Goal: Task Accomplishment & Management: Complete application form

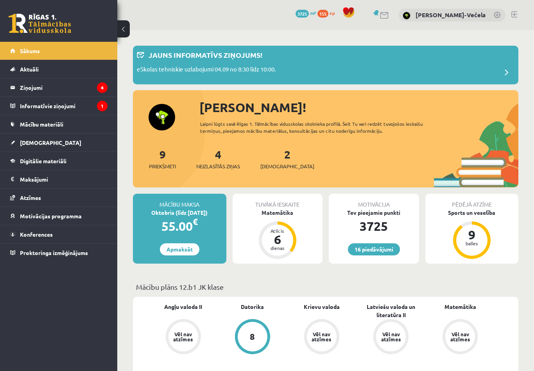
click at [22, 147] on link "[DEMOGRAPHIC_DATA]" at bounding box center [58, 143] width 97 height 18
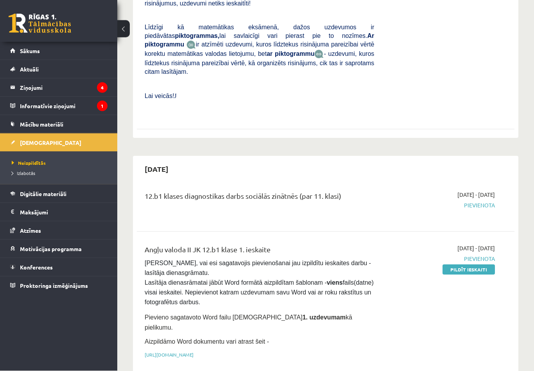
scroll to position [320, 0]
click at [462, 265] on link "Pildīt ieskaiti" at bounding box center [468, 270] width 52 height 10
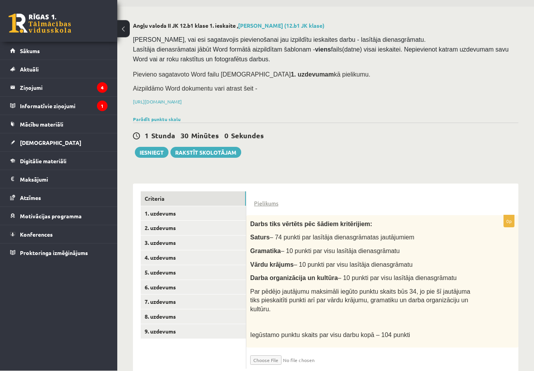
scroll to position [29, 0]
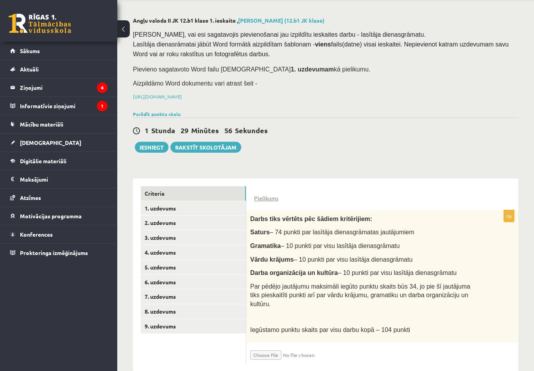
click at [155, 208] on link "1. uzdevums" at bounding box center [193, 208] width 105 height 14
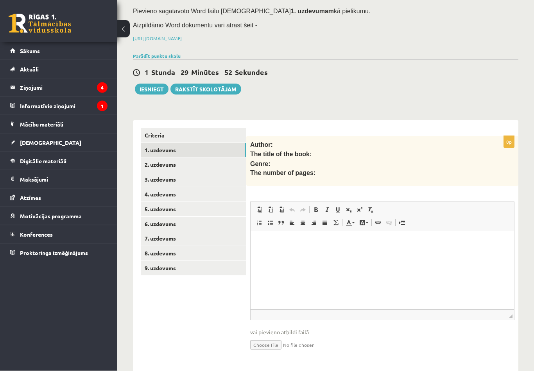
scroll to position [89, 0]
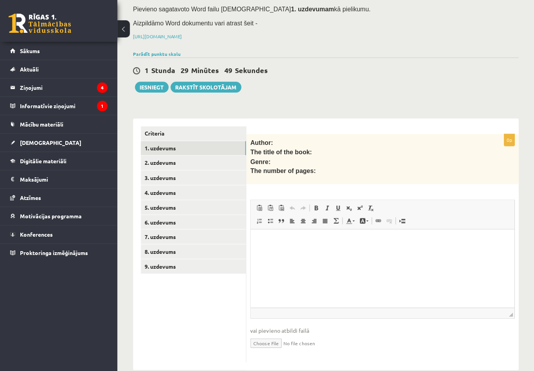
click at [156, 134] on link "Criteria" at bounding box center [193, 133] width 105 height 14
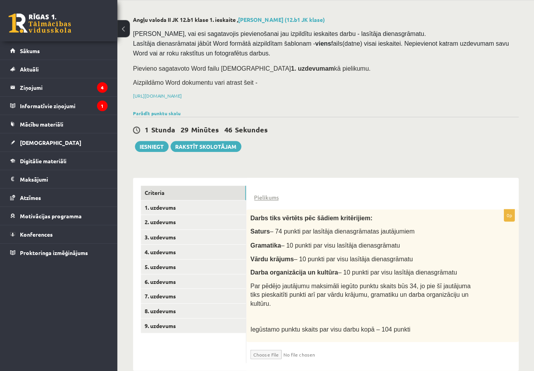
scroll to position [29, 0]
click at [201, 204] on link "1. uzdevums" at bounding box center [193, 208] width 105 height 14
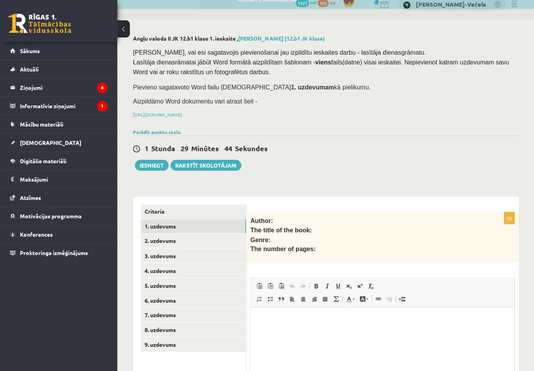
scroll to position [0, 0]
click at [194, 207] on link "Criteria" at bounding box center [193, 211] width 105 height 14
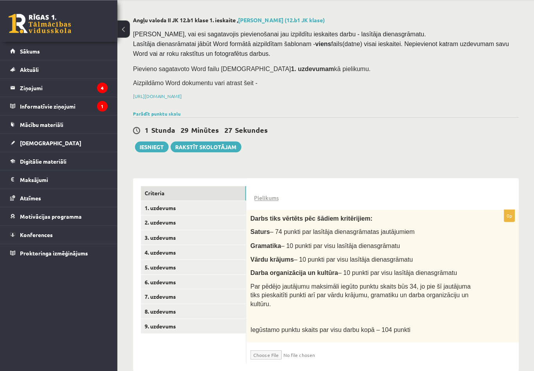
scroll to position [29, 0]
click at [261, 349] on input "file" at bounding box center [296, 352] width 93 height 13
type input "**********"
click at [176, 210] on link "1. uzdevums" at bounding box center [193, 208] width 105 height 14
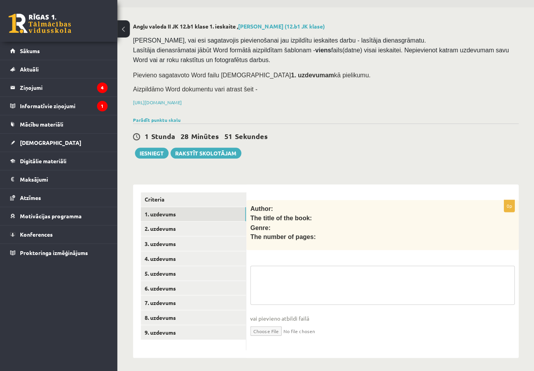
click at [277, 272] on textarea at bounding box center [382, 285] width 264 height 39
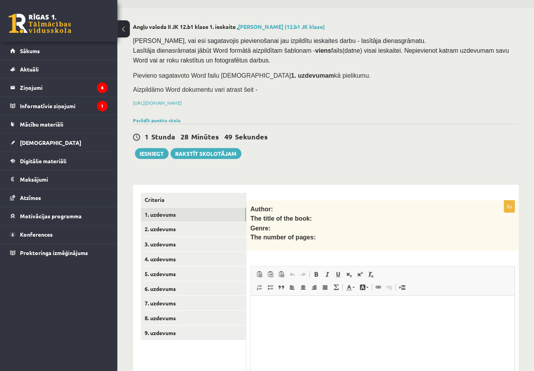
scroll to position [23, 0]
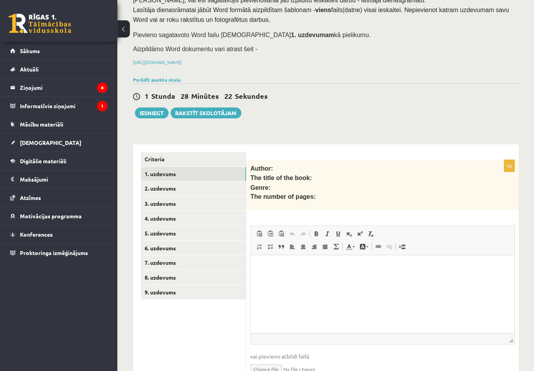
click at [290, 279] on html at bounding box center [382, 267] width 263 height 24
click at [157, 155] on link "Criteria" at bounding box center [193, 159] width 105 height 14
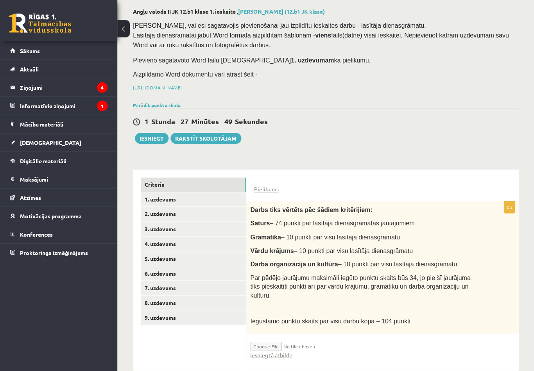
scroll to position [37, 0]
click at [256, 353] on link "Iesniegtā atbilde" at bounding box center [271, 355] width 42 height 8
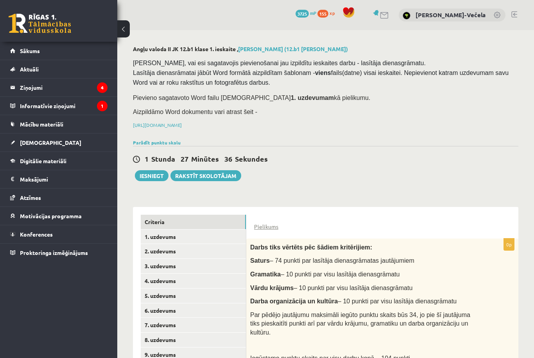
scroll to position [29, 0]
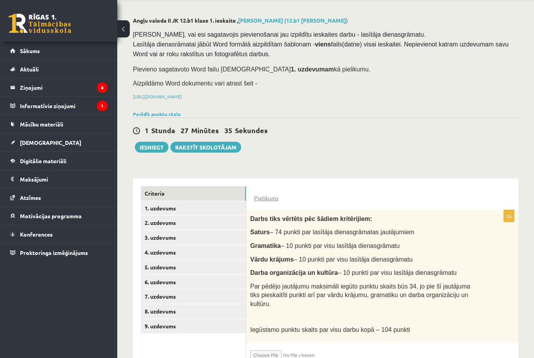
click at [202, 208] on link "1. uzdevums" at bounding box center [193, 208] width 105 height 14
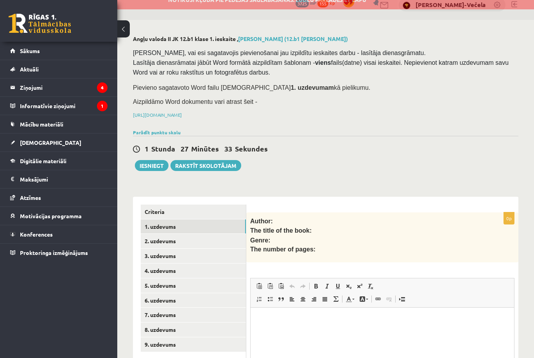
scroll to position [0, 0]
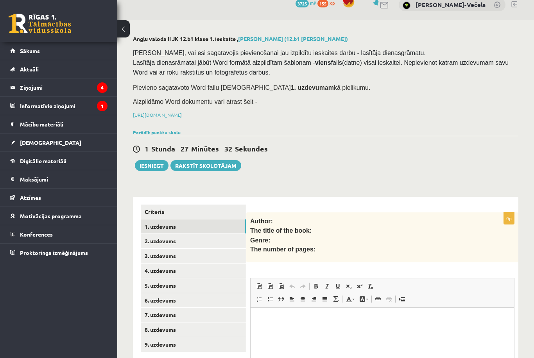
click at [216, 217] on link "Criteria" at bounding box center [193, 212] width 105 height 14
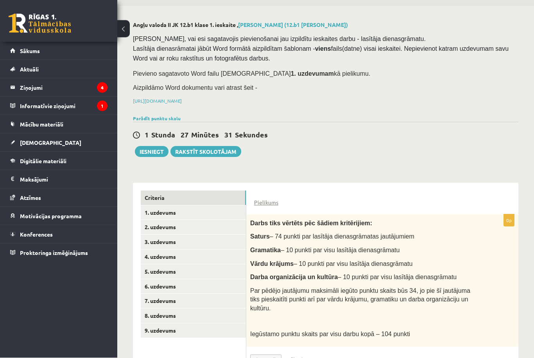
scroll to position [37, 0]
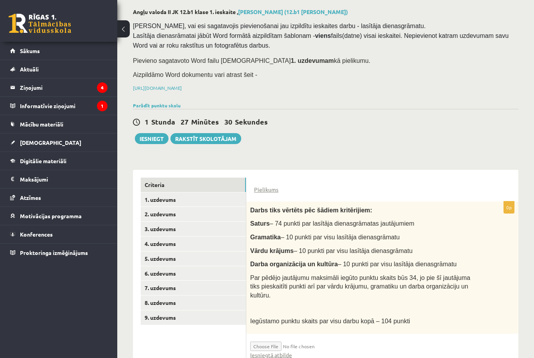
click at [164, 199] on link "1. uzdevums" at bounding box center [193, 200] width 105 height 14
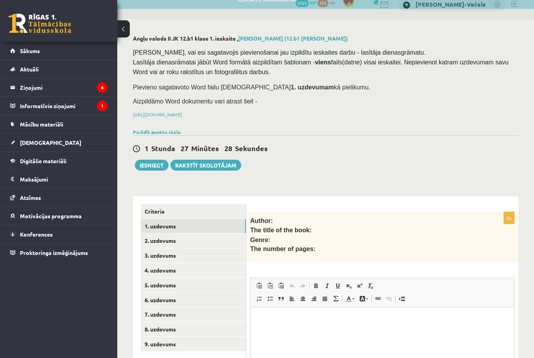
scroll to position [0, 0]
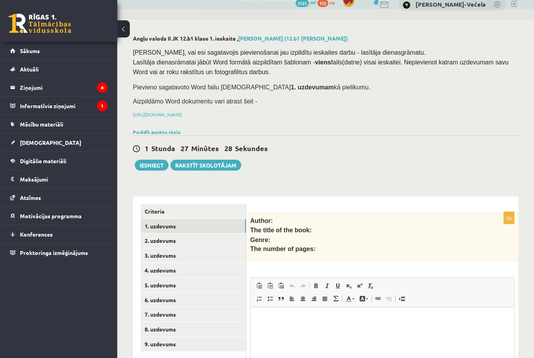
click at [156, 236] on link "2. uzdevums" at bounding box center [193, 241] width 105 height 14
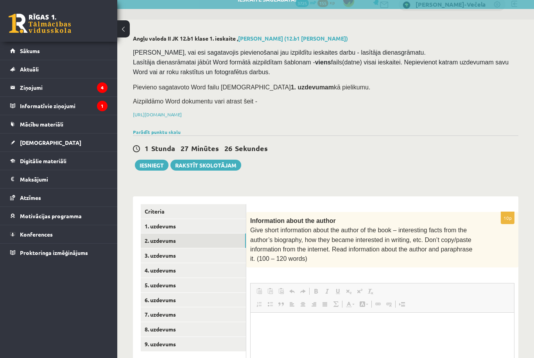
click at [160, 254] on link "3. uzdevums" at bounding box center [193, 256] width 105 height 14
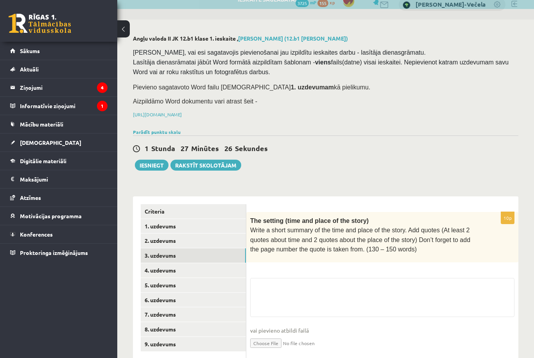
click at [158, 271] on link "4. uzdevums" at bounding box center [193, 270] width 105 height 14
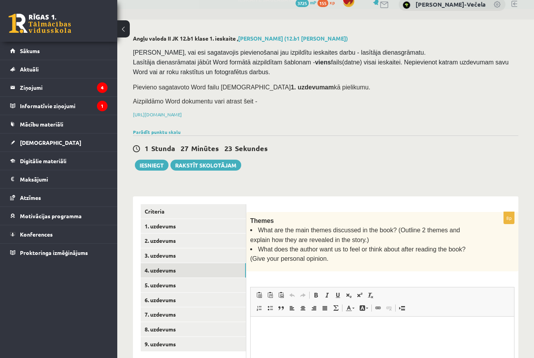
click at [161, 242] on link "2. uzdevums" at bounding box center [193, 241] width 105 height 14
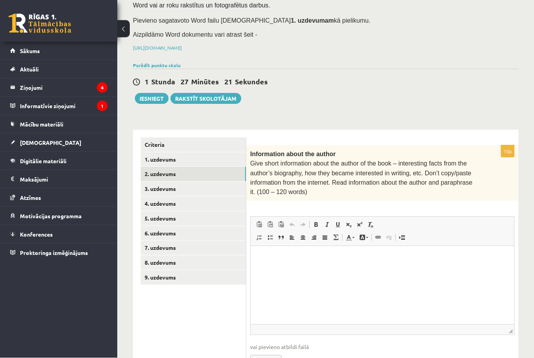
scroll to position [77, 0]
click at [152, 168] on link "2. uzdevums" at bounding box center [193, 174] width 105 height 14
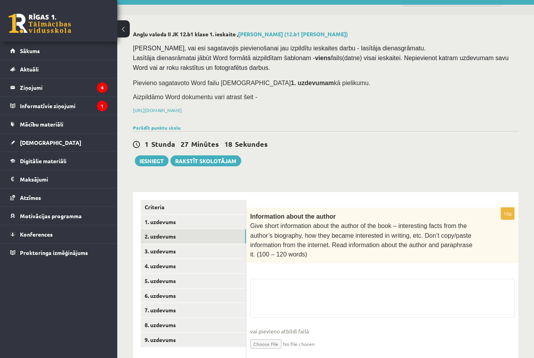
click at [160, 221] on link "1. uzdevums" at bounding box center [193, 222] width 105 height 14
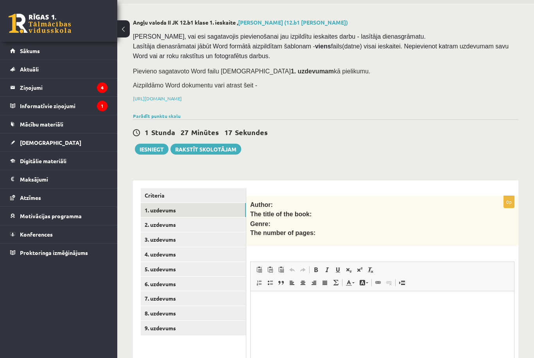
scroll to position [27, 0]
click at [194, 221] on link "2. uzdevums" at bounding box center [193, 224] width 105 height 14
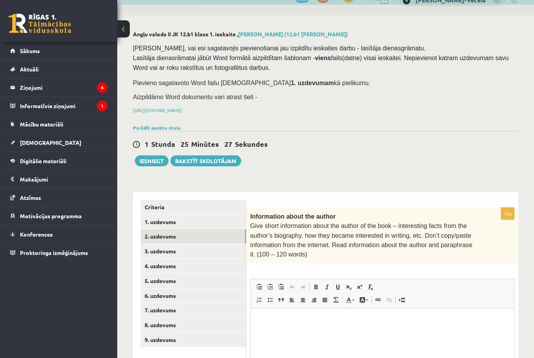
scroll to position [0, 0]
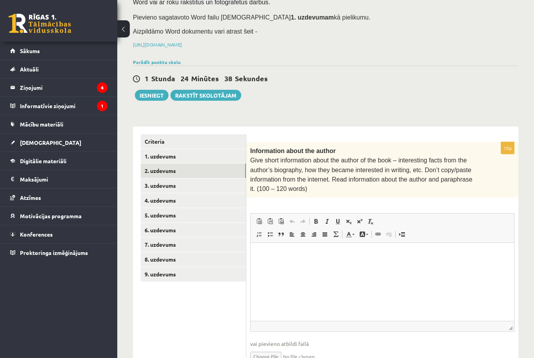
click at [308, 252] on p "Rich Text Editor, wiswyg-editor-user-answer-47024910485580" at bounding box center [382, 255] width 248 height 8
click at [292, 258] on p "Rich Text Editor, wiswyg-editor-user-answer-47024910485580" at bounding box center [382, 255] width 248 height 8
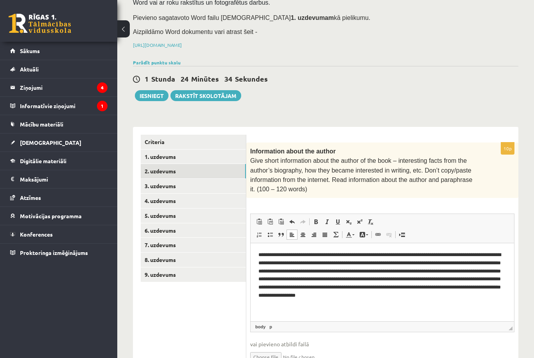
click at [187, 188] on link "3. uzdevums" at bounding box center [193, 186] width 105 height 14
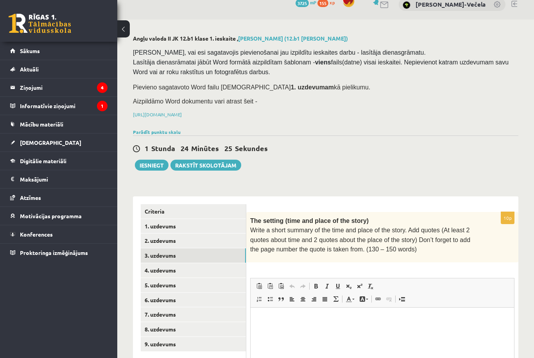
scroll to position [12, 0]
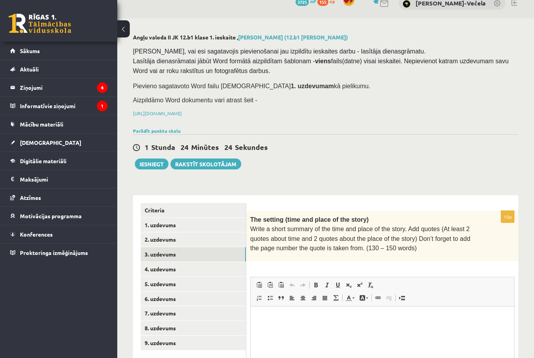
click at [310, 331] on html at bounding box center [382, 319] width 263 height 24
click at [277, 322] on p "Rich Text Editor, wiswyg-editor-user-answer-47024951641740" at bounding box center [382, 319] width 248 height 8
click at [280, 321] on p "Rich Text Editor, wiswyg-editor-user-answer-47024951641740" at bounding box center [382, 319] width 248 height 8
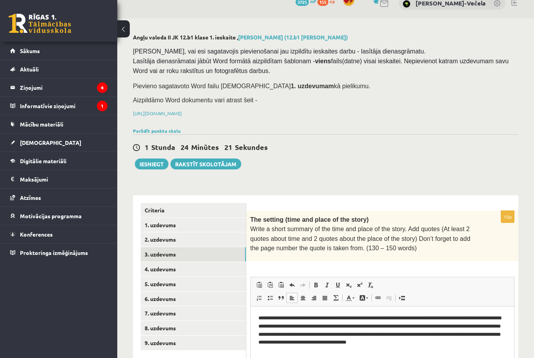
click at [190, 265] on link "4. uzdevums" at bounding box center [193, 269] width 105 height 14
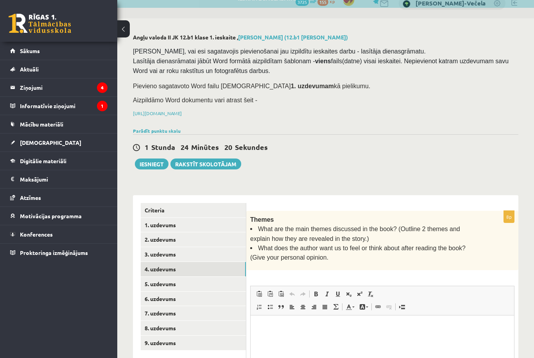
scroll to position [0, 0]
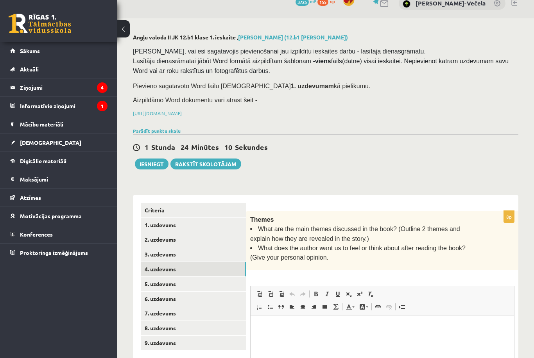
click at [197, 245] on link "2. uzdevums" at bounding box center [193, 240] width 105 height 14
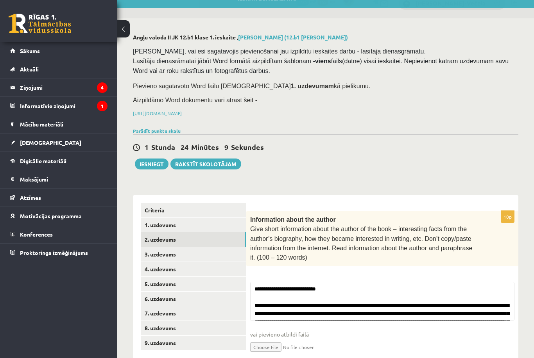
click at [201, 253] on link "3. uzdevums" at bounding box center [193, 254] width 105 height 14
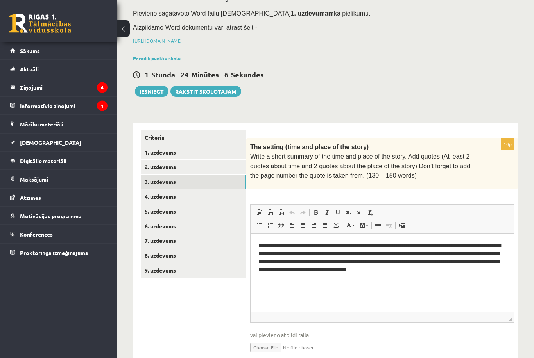
scroll to position [88, 0]
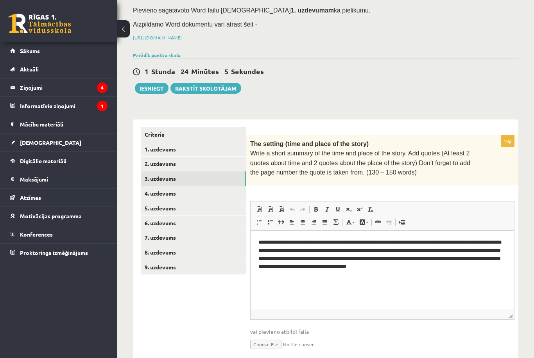
click at [487, 266] on p "**********" at bounding box center [382, 254] width 248 height 31
click at [278, 281] on p "Rich Text Editor, wiswyg-editor-user-answer-47024893651960" at bounding box center [382, 279] width 248 height 8
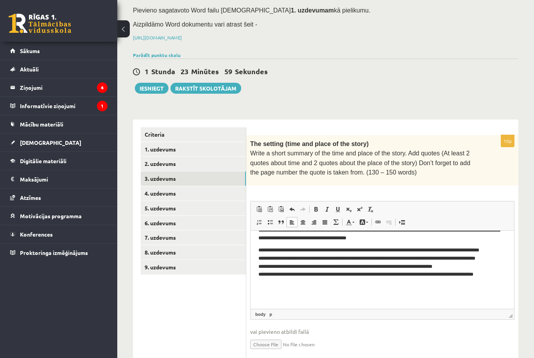
click at [174, 193] on link "4. uzdevums" at bounding box center [193, 193] width 105 height 14
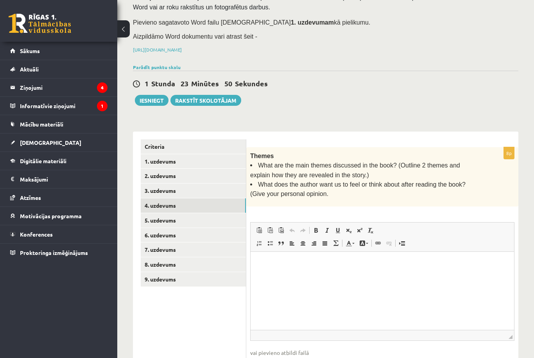
scroll to position [97, 0]
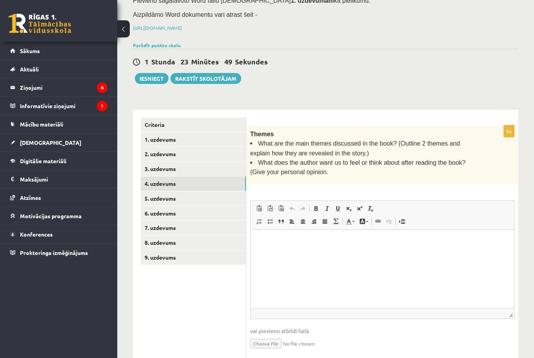
click at [275, 238] on p "Rich Text Editor, wiswyg-editor-user-answer-47024911460200" at bounding box center [382, 242] width 248 height 8
click at [278, 243] on p "Rich Text Editor, wiswyg-editor-user-answer-47024911460200" at bounding box center [382, 242] width 248 height 8
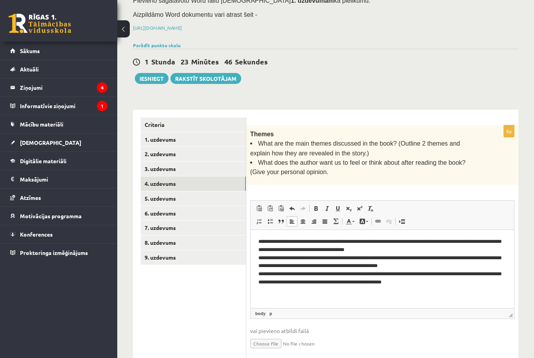
click at [191, 199] on link "5. uzdevums" at bounding box center [193, 199] width 105 height 14
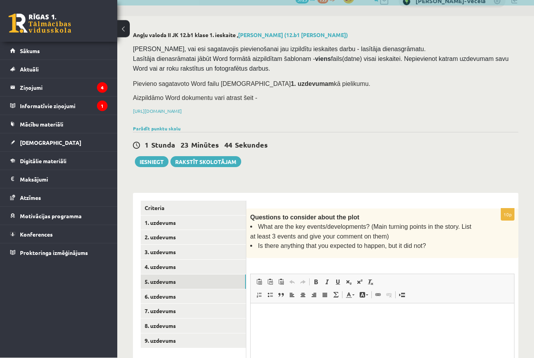
scroll to position [0, 0]
click at [286, 312] on p "Rich Text Editor, wiswyg-editor-user-answer-47024778876420" at bounding box center [382, 316] width 248 height 8
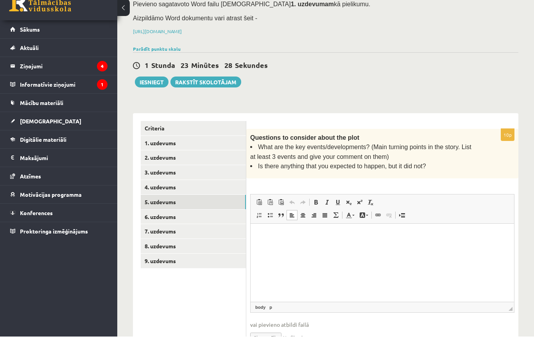
scroll to position [76, 0]
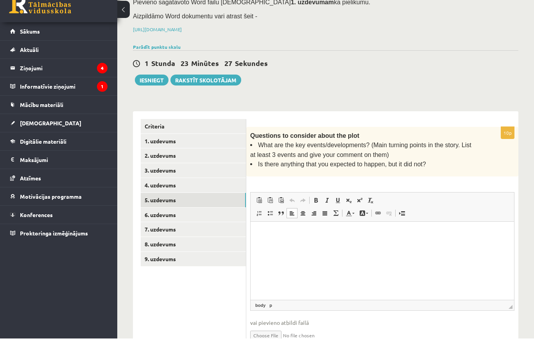
click at [269, 233] on p "Rich Text Editor, wiswyg-editor-user-answer-47024778876420" at bounding box center [382, 234] width 248 height 8
click at [268, 235] on p "Rich Text Editor, wiswyg-editor-user-answer-47024778876420" at bounding box center [382, 234] width 248 height 8
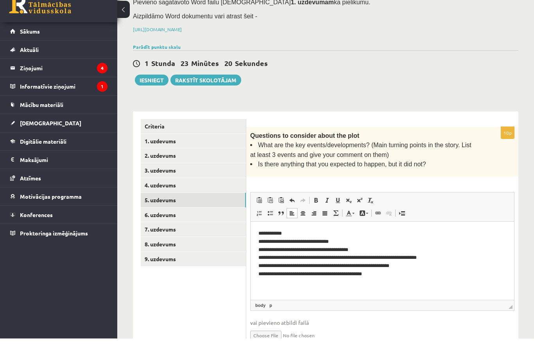
scroll to position [96, 0]
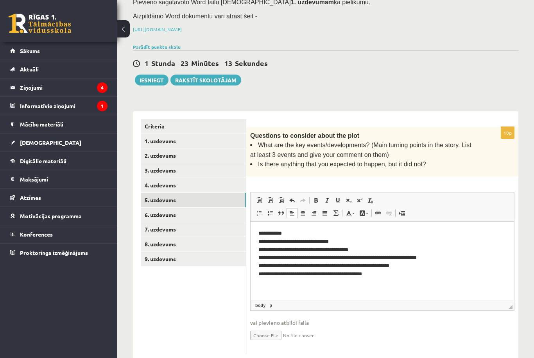
click at [266, 281] on html "**********" at bounding box center [382, 253] width 263 height 63
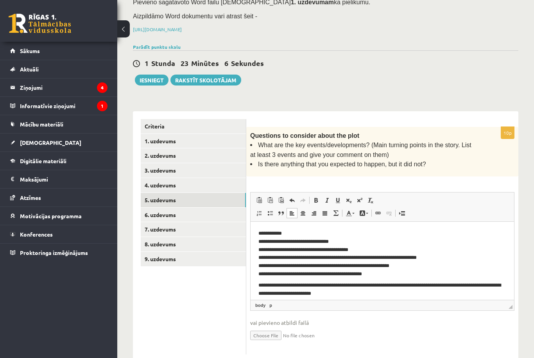
click at [167, 213] on link "6. uzdevums" at bounding box center [193, 215] width 105 height 14
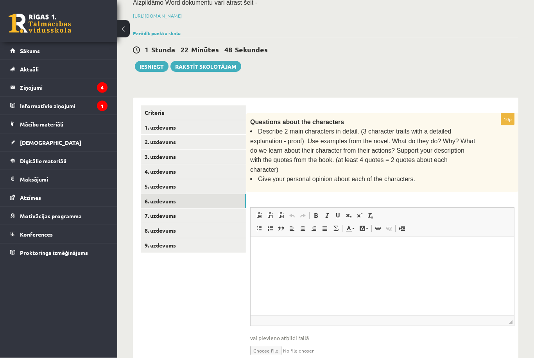
scroll to position [115, 0]
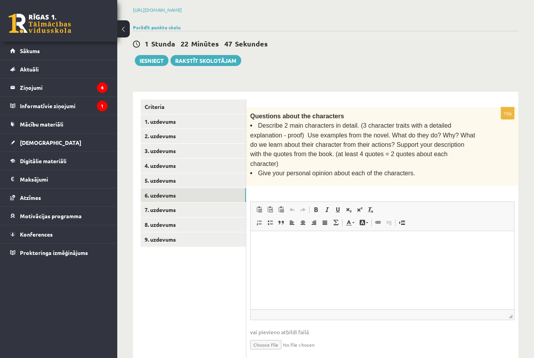
click at [285, 246] on p "Rich Text Editor, wiswyg-editor-user-answer-47024941646160" at bounding box center [382, 243] width 248 height 8
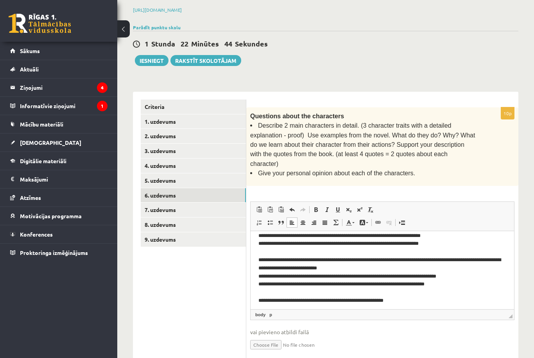
click at [198, 208] on link "7. uzdevums" at bounding box center [193, 210] width 105 height 14
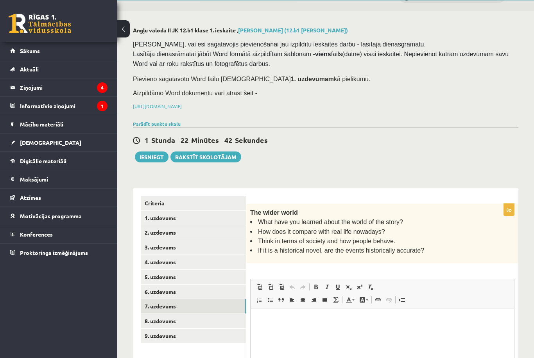
scroll to position [0, 0]
click at [287, 319] on p "Rich Text Editor, wiswyg-editor-user-answer-47024870561360" at bounding box center [382, 320] width 248 height 8
click at [272, 320] on p "Rich Text Editor, wiswyg-editor-user-answer-47024870561360" at bounding box center [382, 320] width 248 height 8
click at [278, 322] on p "Rich Text Editor, wiswyg-editor-user-answer-47024870561360" at bounding box center [382, 320] width 248 height 8
click at [273, 323] on p "Rich Text Editor, wiswyg-editor-user-answer-47024870561360" at bounding box center [382, 320] width 248 height 8
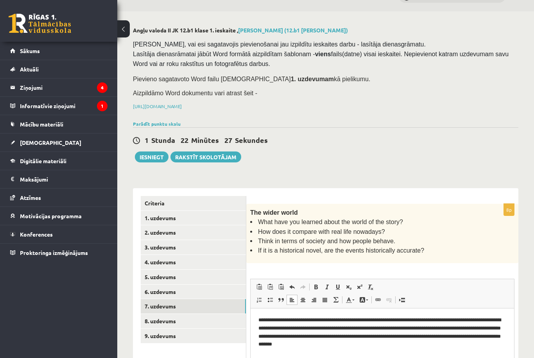
click at [192, 314] on link "8. uzdevums" at bounding box center [193, 321] width 105 height 14
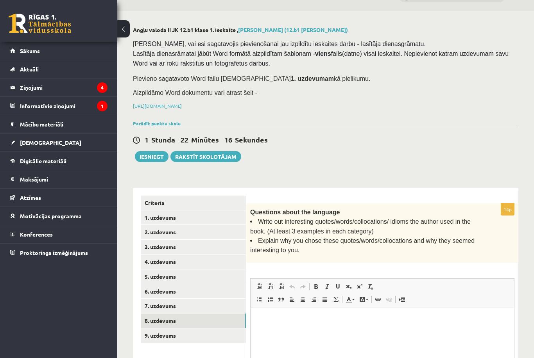
click at [290, 311] on html at bounding box center [382, 320] width 263 height 24
click at [278, 319] on p "Rich Text Editor, wiswyg-editor-user-answer-47024957927080" at bounding box center [382, 320] width 248 height 8
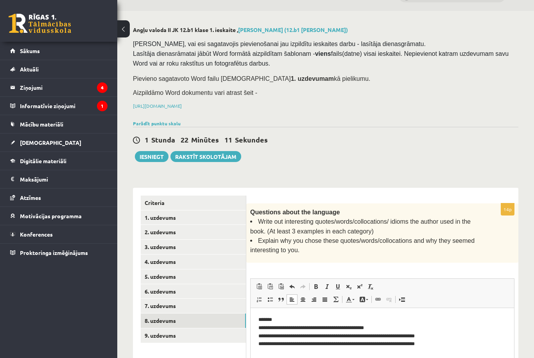
scroll to position [71, 0]
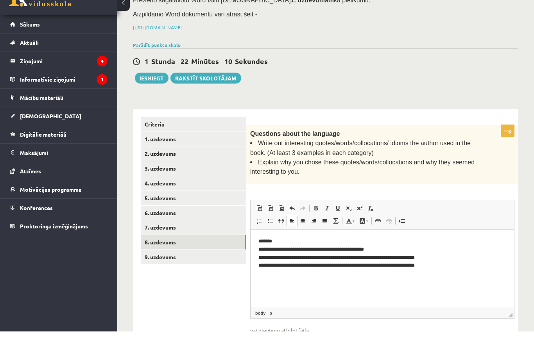
click at [193, 277] on link "9. uzdevums" at bounding box center [193, 284] width 105 height 14
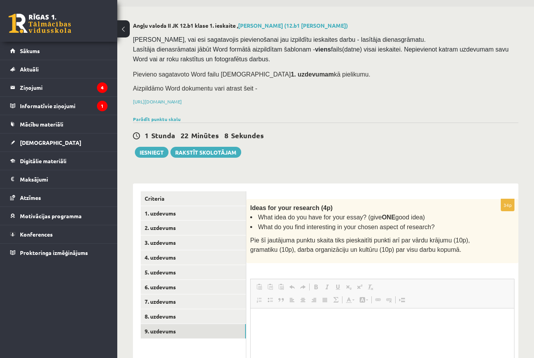
scroll to position [0, 0]
click at [200, 310] on link "8. uzdevums" at bounding box center [193, 317] width 105 height 14
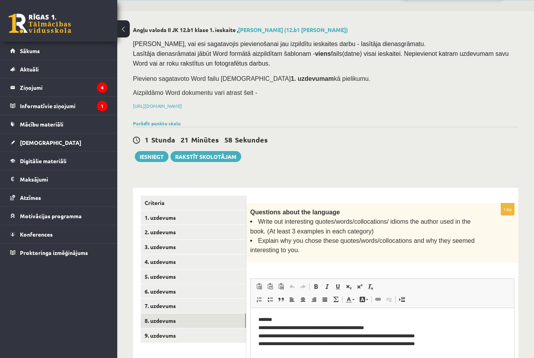
click at [257, 282] on link "Paste Keyboard shortcut Command+V" at bounding box center [259, 287] width 11 height 10
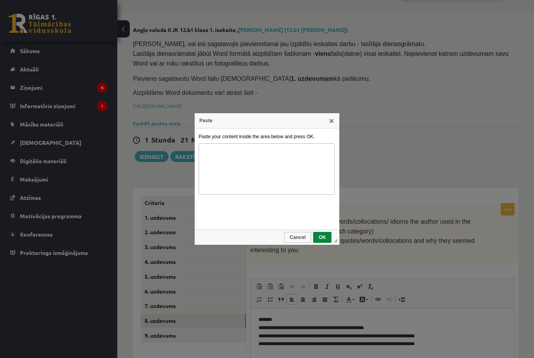
scroll to position [19, 0]
click at [293, 240] on span "Cancel" at bounding box center [297, 237] width 25 height 5
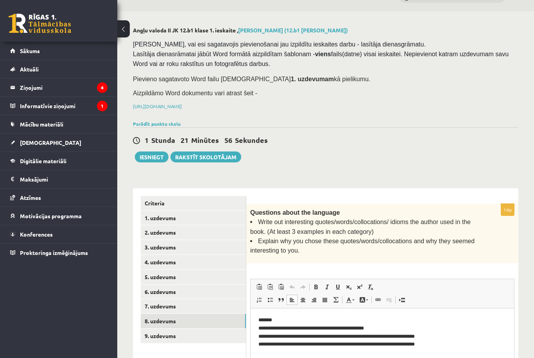
scroll to position [32, 0]
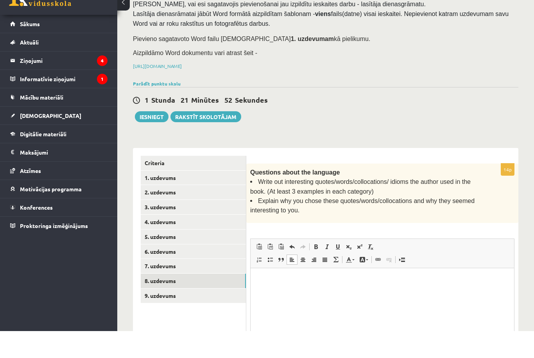
click at [279, 279] on p "Rich Text Editor, wiswyg-editor-user-answer-47024897478860" at bounding box center [382, 280] width 248 height 8
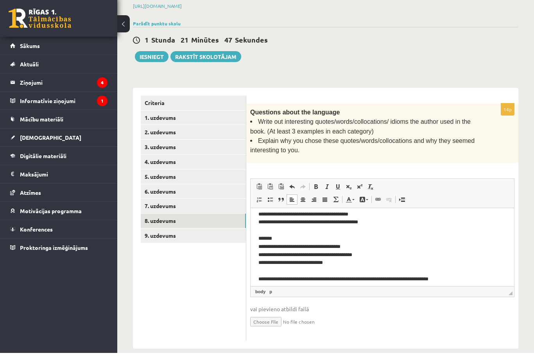
scroll to position [115, 0]
click at [192, 233] on link "9. uzdevums" at bounding box center [193, 240] width 105 height 14
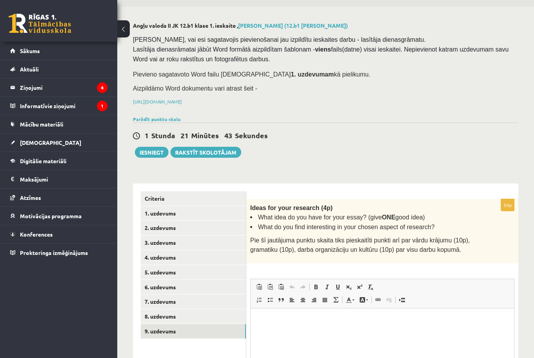
scroll to position [0, 0]
click at [280, 316] on p "Rich Text Editor, wiswyg-editor-user-answer-47024858070700" at bounding box center [382, 320] width 248 height 8
paste body "Rich Text Editor, wiswyg-editor-user-answer-47024858070700"
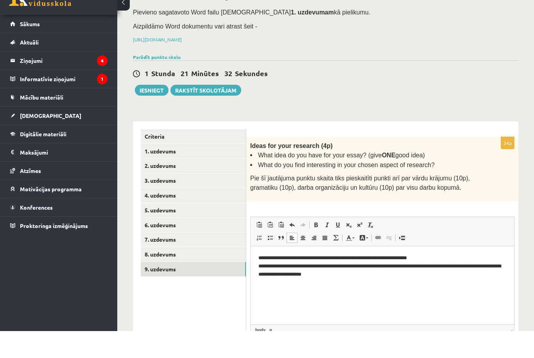
scroll to position [59, 0]
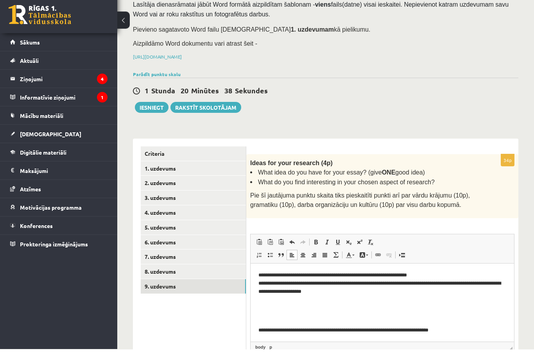
click at [154, 111] on button "Iesniegt" at bounding box center [152, 116] width 34 height 11
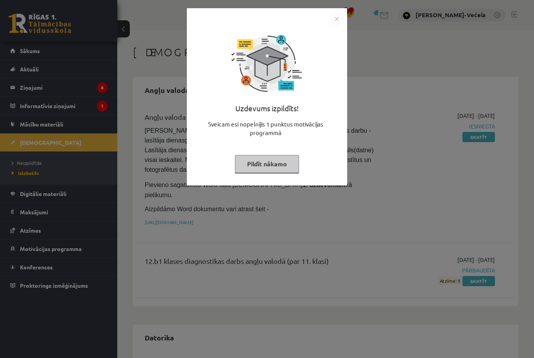
click at [261, 163] on button "Pildīt nākamo" at bounding box center [267, 164] width 64 height 18
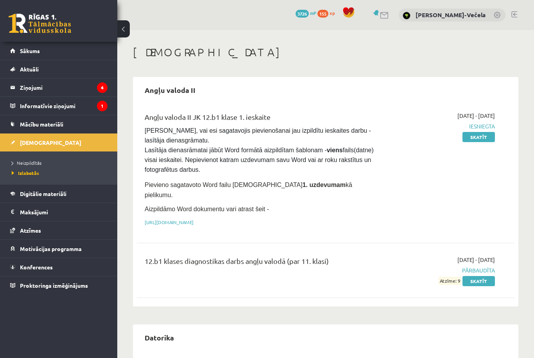
click at [45, 160] on link "Neizpildītās" at bounding box center [61, 162] width 98 height 7
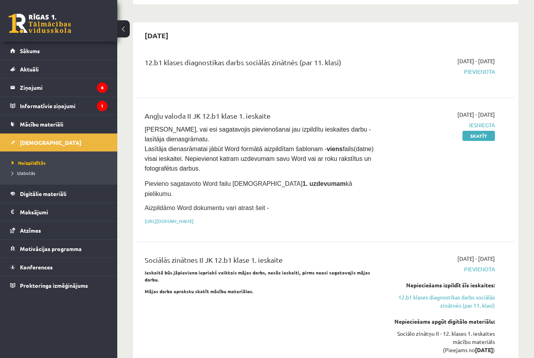
scroll to position [449, 0]
